Goal: Find specific page/section: Find specific page/section

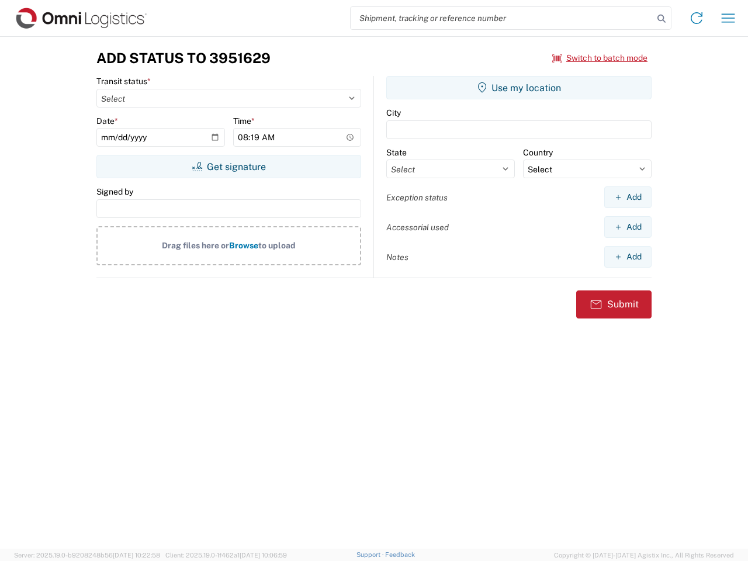
click at [502, 18] on input "search" at bounding box center [502, 18] width 303 height 22
click at [661, 19] on icon at bounding box center [661, 19] width 16 height 16
click at [696, 18] on icon at bounding box center [696, 18] width 19 height 19
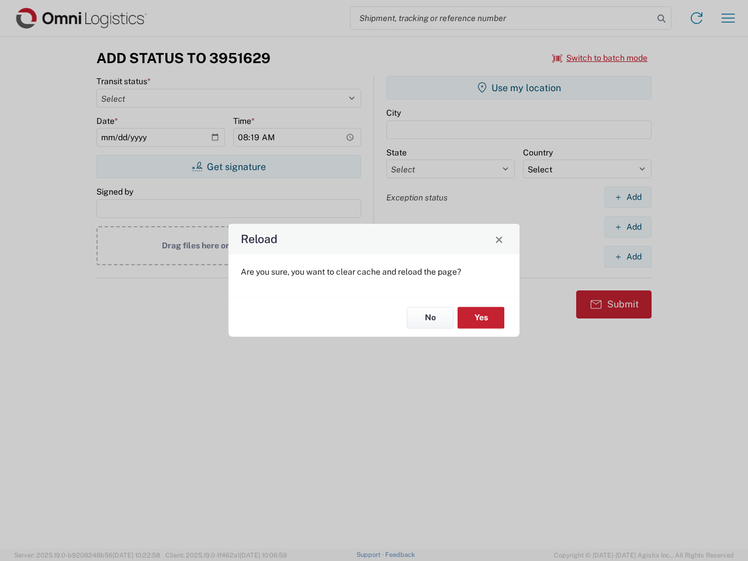
click at [600, 58] on div "Reload Are you sure, you want to clear cache and reload the page? No Yes" at bounding box center [374, 280] width 748 height 561
click at [228, 167] on div "Reload Are you sure, you want to clear cache and reload the page? No Yes" at bounding box center [374, 280] width 748 height 561
click at [519, 88] on div "Reload Are you sure, you want to clear cache and reload the page? No Yes" at bounding box center [374, 280] width 748 height 561
click at [627, 197] on div "Reload Are you sure, you want to clear cache and reload the page? No Yes" at bounding box center [374, 280] width 748 height 561
click at [627, 227] on div "Reload Are you sure, you want to clear cache and reload the page? No Yes" at bounding box center [374, 280] width 748 height 561
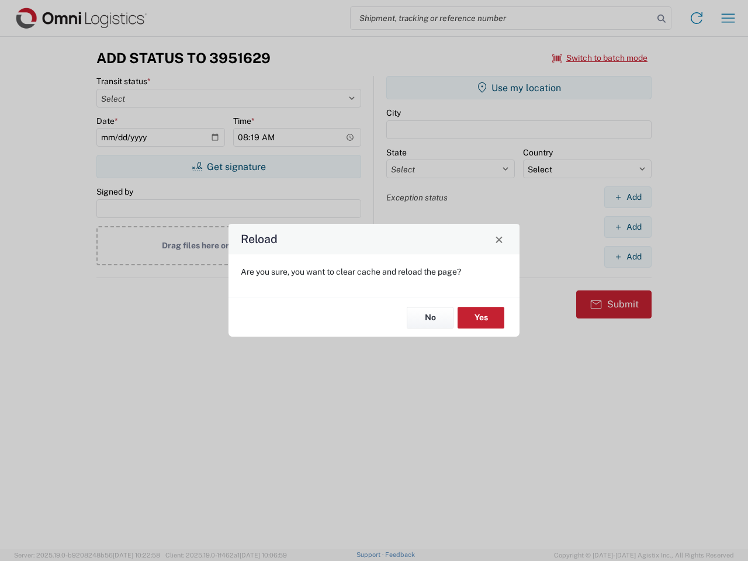
click at [627, 256] on div "Reload Are you sure, you want to clear cache and reload the page? No Yes" at bounding box center [374, 280] width 748 height 561
